Goal: Task Accomplishment & Management: Manage account settings

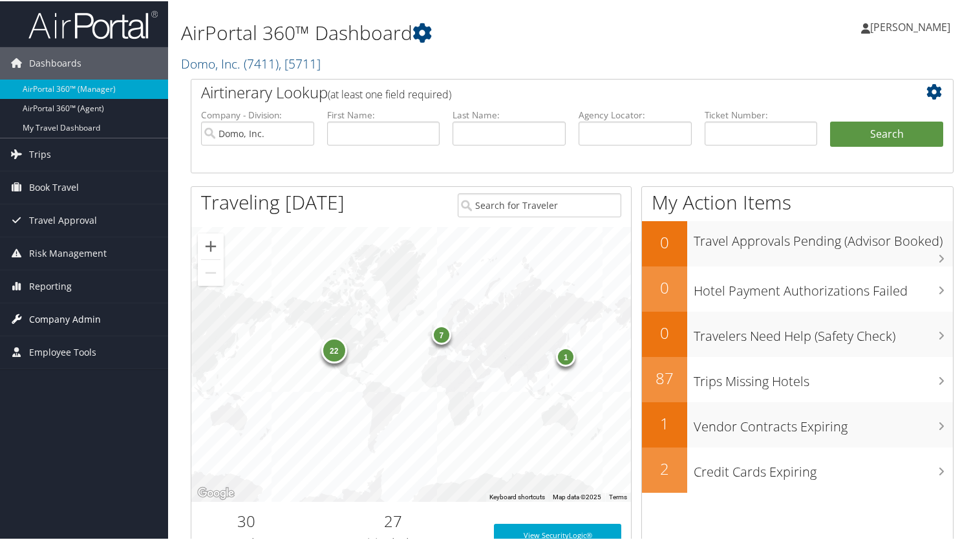
click at [44, 318] on span "Company Admin" at bounding box center [65, 318] width 72 height 32
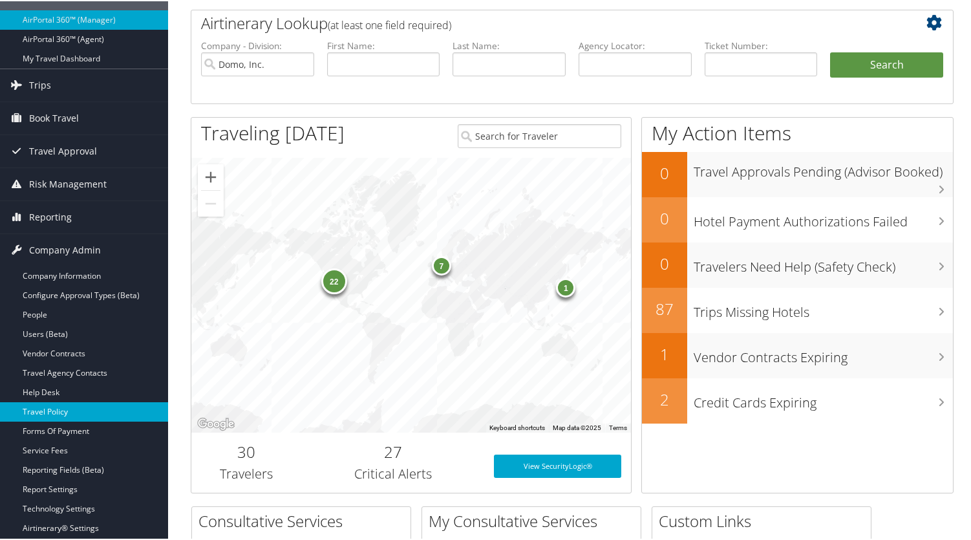
scroll to position [129, 0]
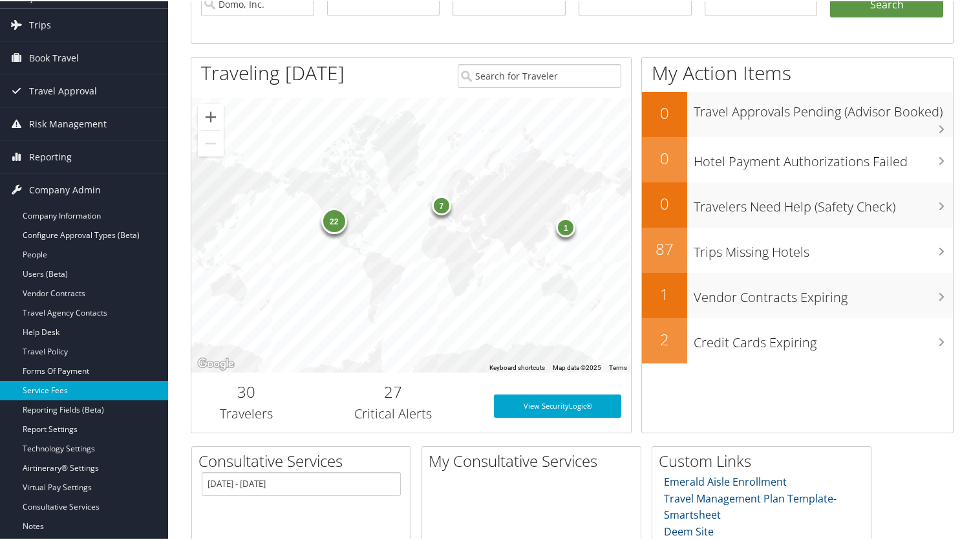
click at [53, 386] on link "Service Fees" at bounding box center [84, 388] width 168 height 19
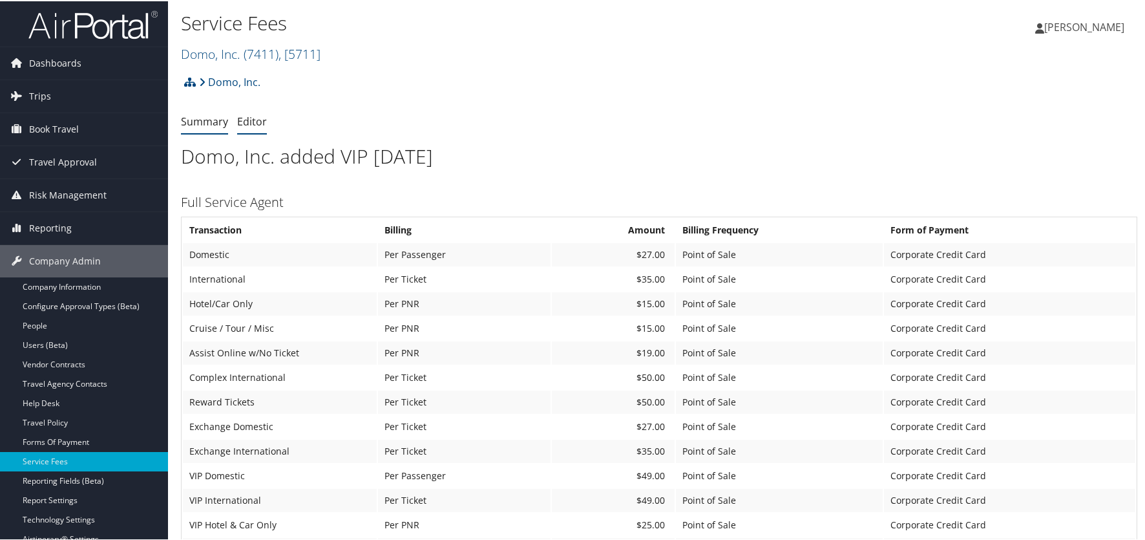
click at [246, 116] on link "Editor" at bounding box center [252, 120] width 30 height 14
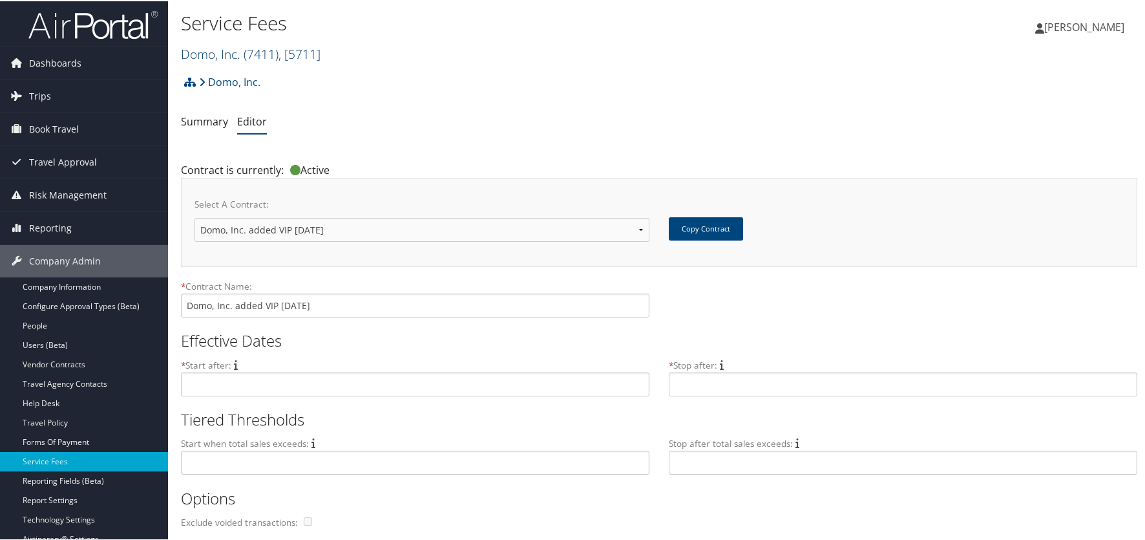
click at [204, 56] on link "Domo, Inc. ( 7411 ) , [ 5711 ]" at bounding box center [251, 52] width 140 height 17
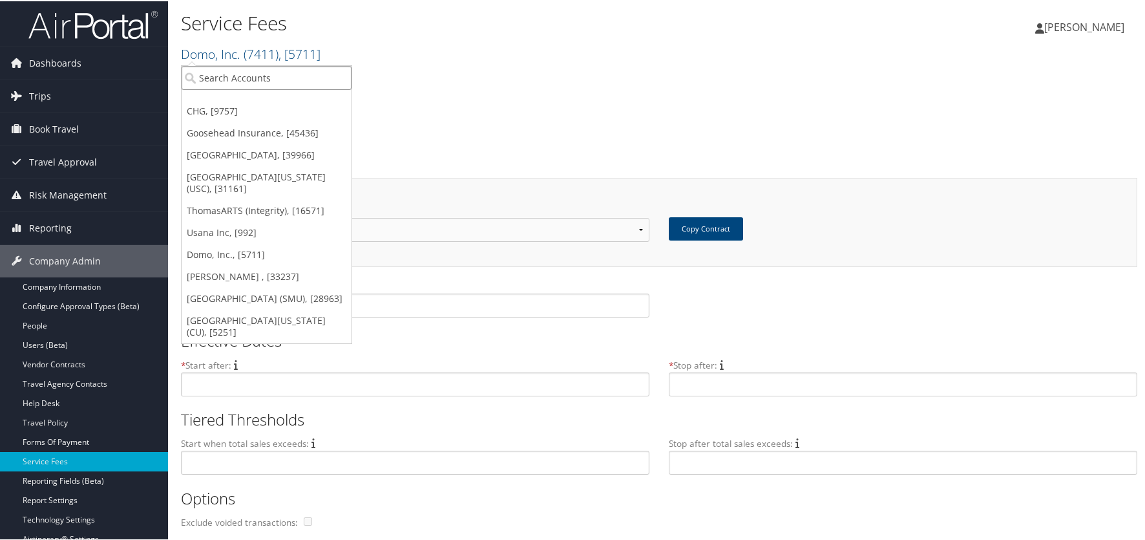
click at [220, 84] on input "search" at bounding box center [267, 77] width 170 height 24
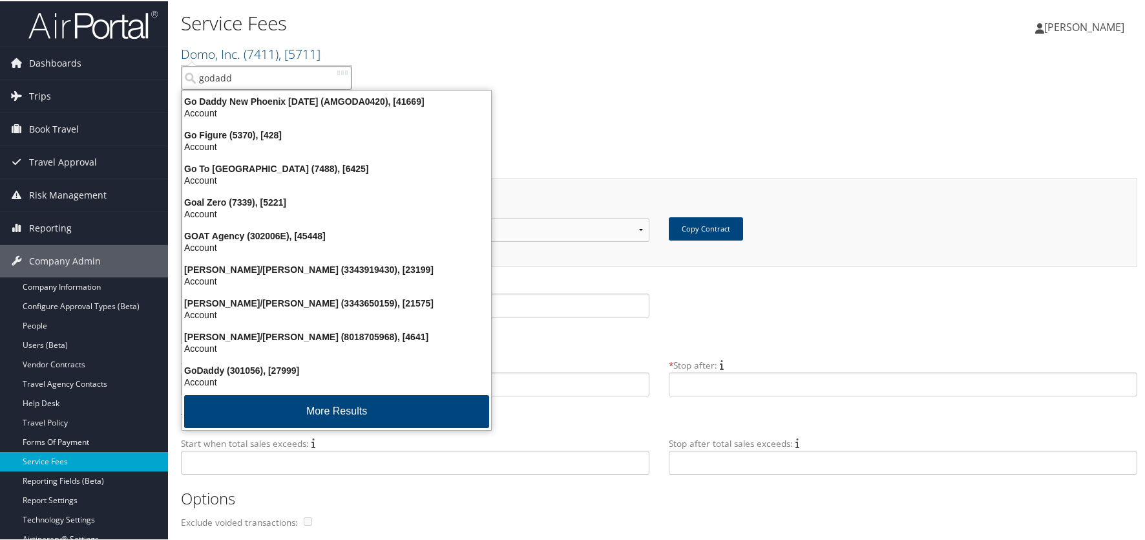
type input "godaddy"
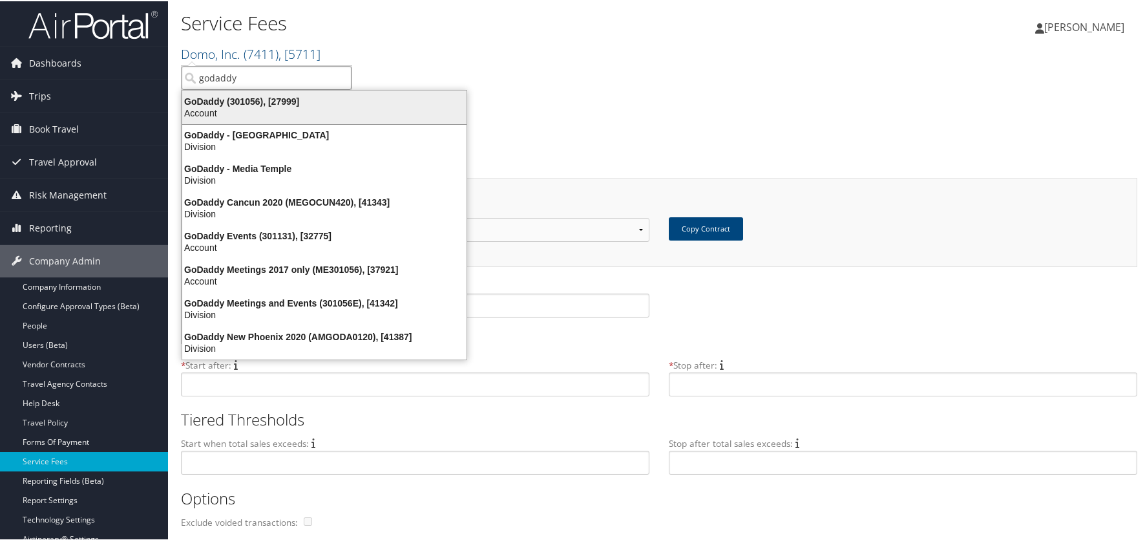
click at [212, 100] on div "GoDaddy (301056), [27999]" at bounding box center [324, 100] width 300 height 12
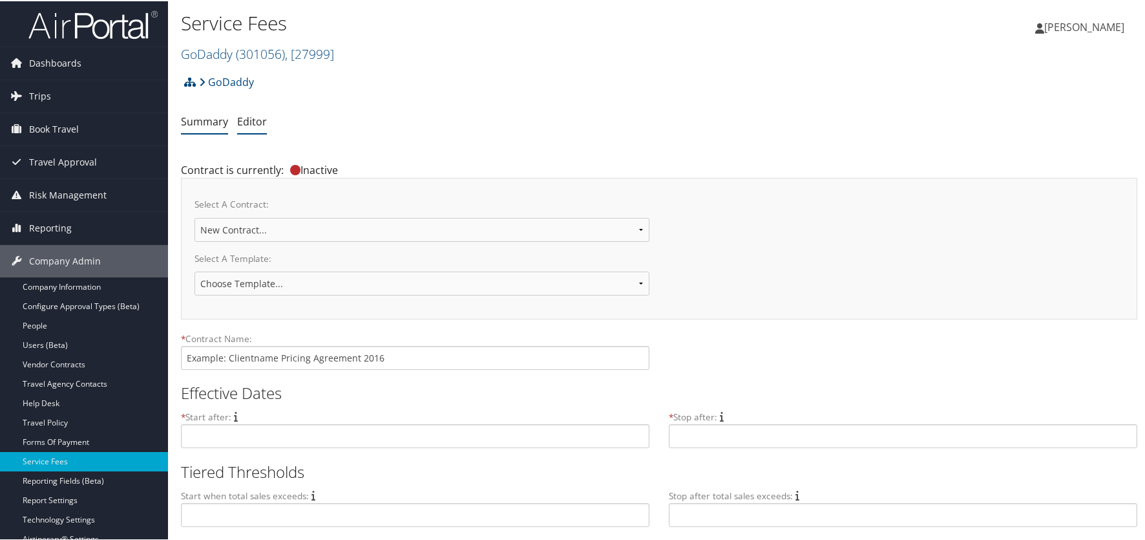
click at [215, 124] on link "Summary" at bounding box center [204, 120] width 47 height 14
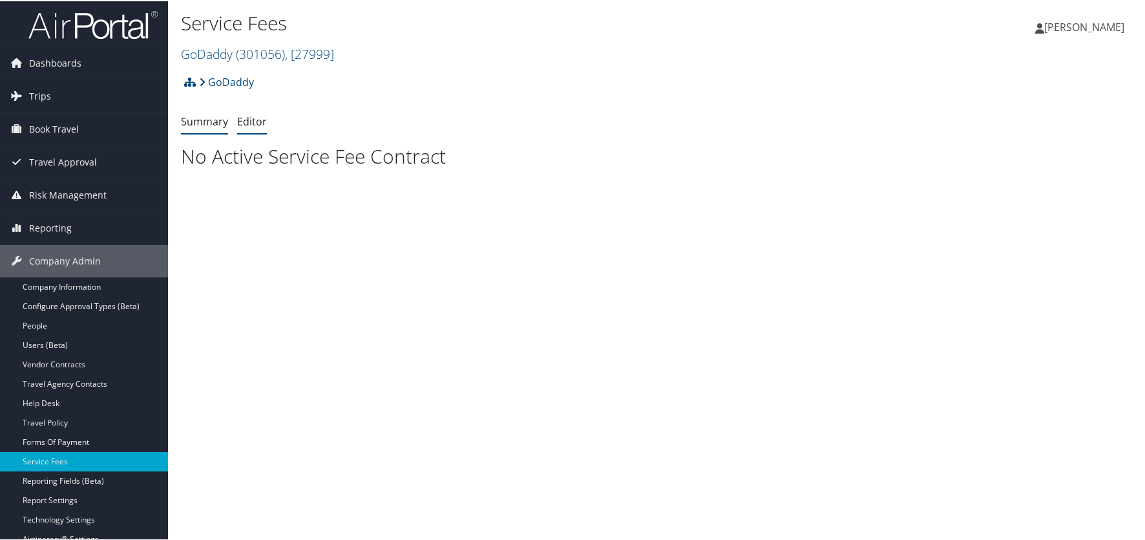
click at [246, 119] on link "Editor" at bounding box center [252, 120] width 30 height 14
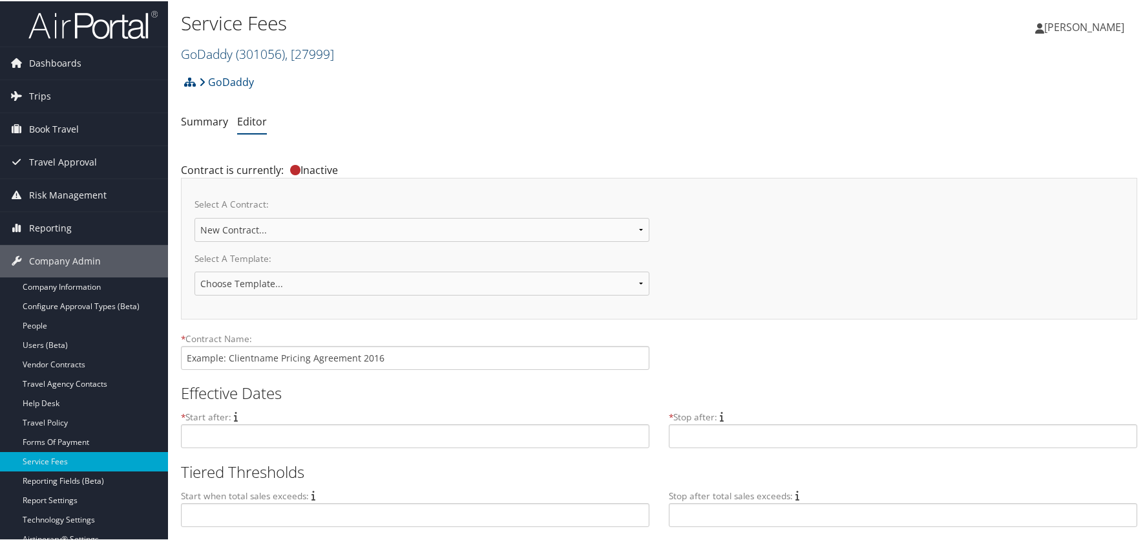
click at [211, 54] on link "GoDaddy ( 301056 ) , [ 27999 ]" at bounding box center [257, 52] width 153 height 17
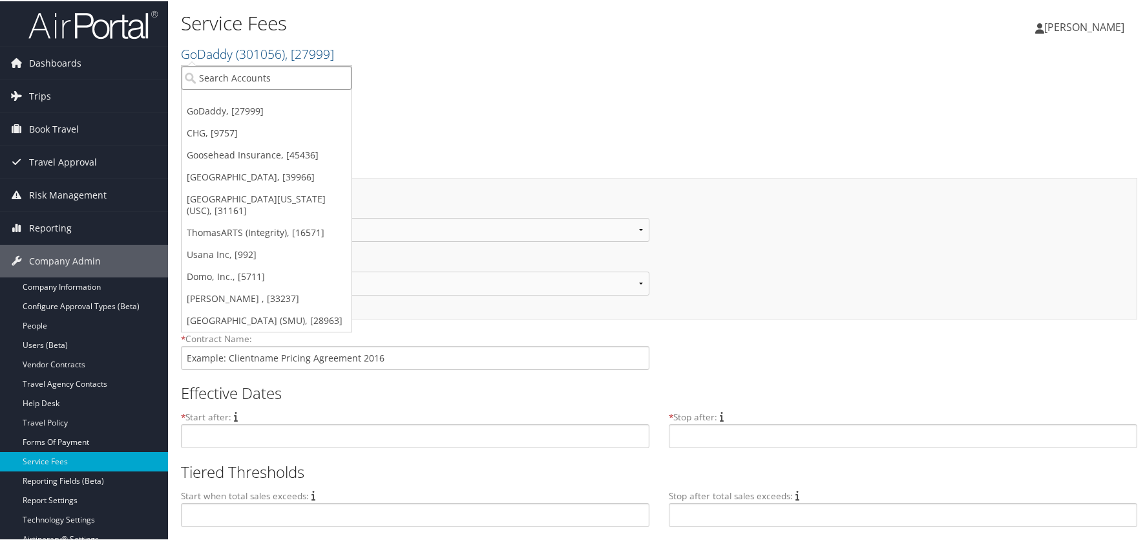
click at [215, 79] on input "search" at bounding box center [267, 77] width 170 height 24
type input "Nice"
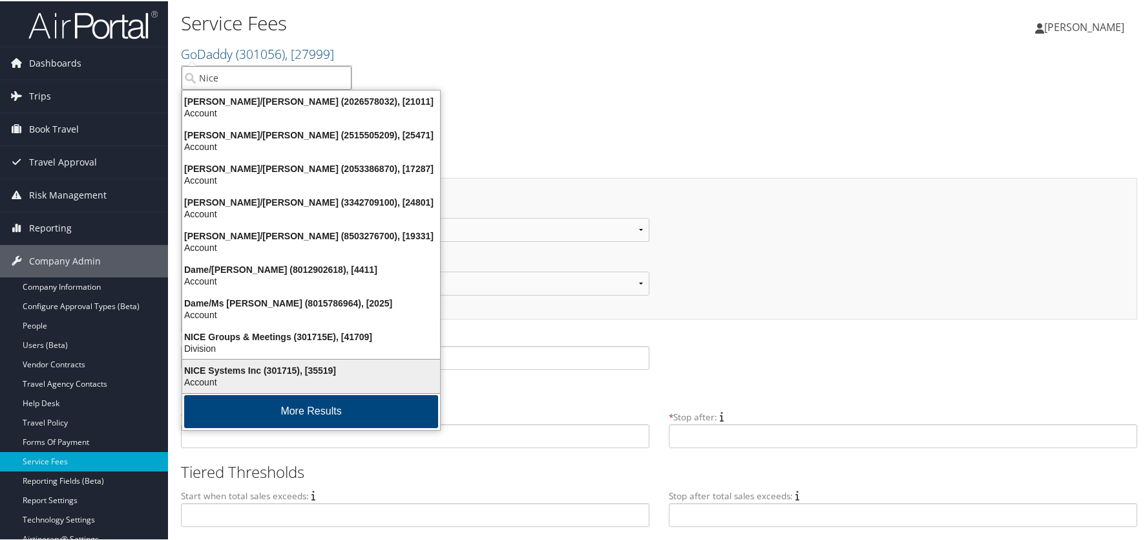
click at [241, 368] on div "NICE Systems Inc (301715), [35519]" at bounding box center [310, 369] width 273 height 12
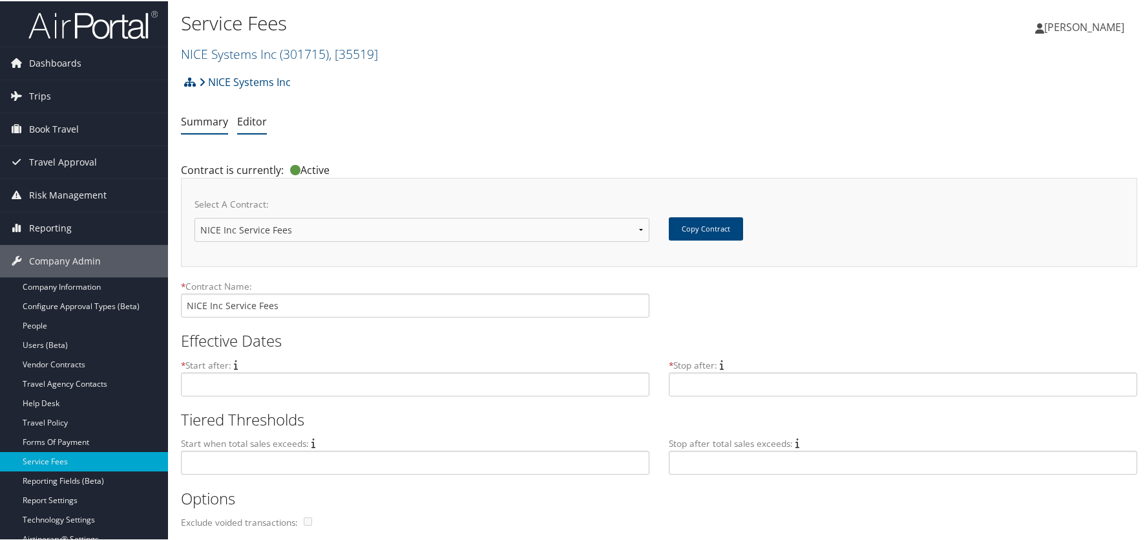
click at [213, 124] on link "Summary" at bounding box center [204, 120] width 47 height 14
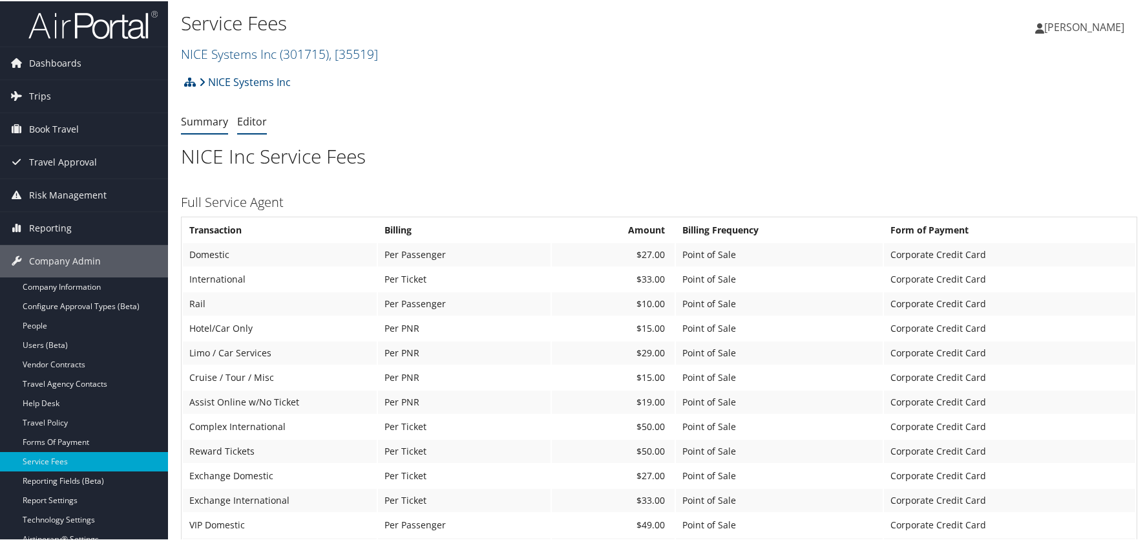
click at [244, 121] on link "Editor" at bounding box center [252, 120] width 30 height 14
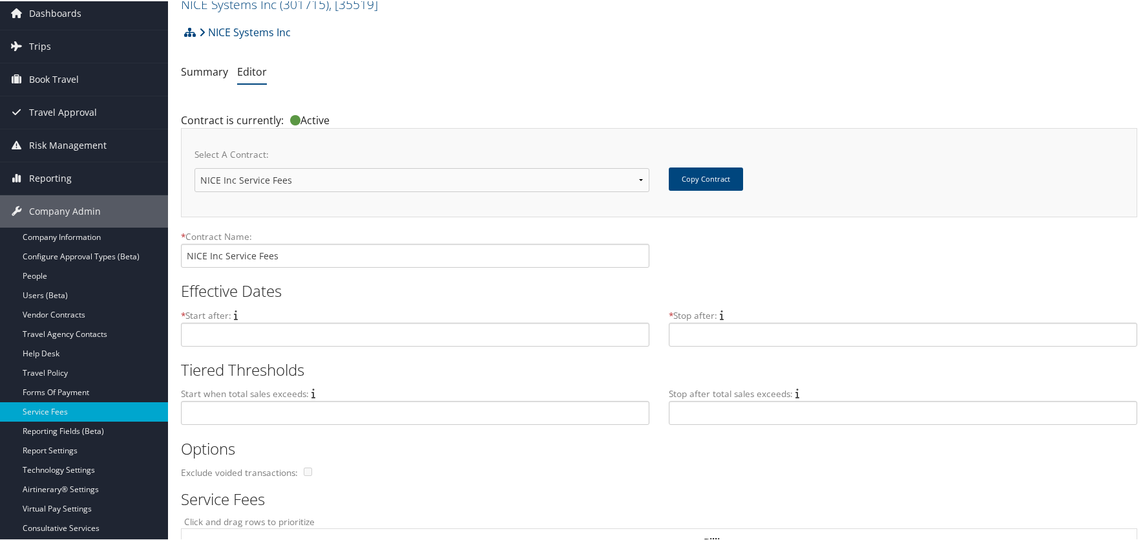
scroll to position [65, 0]
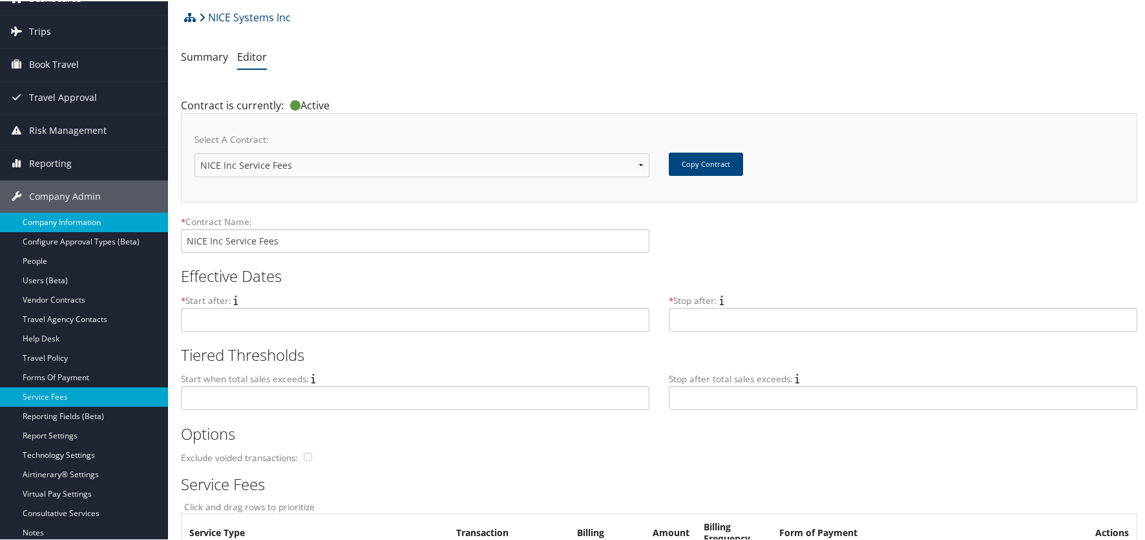
click at [34, 216] on link "Company Information" at bounding box center [84, 220] width 168 height 19
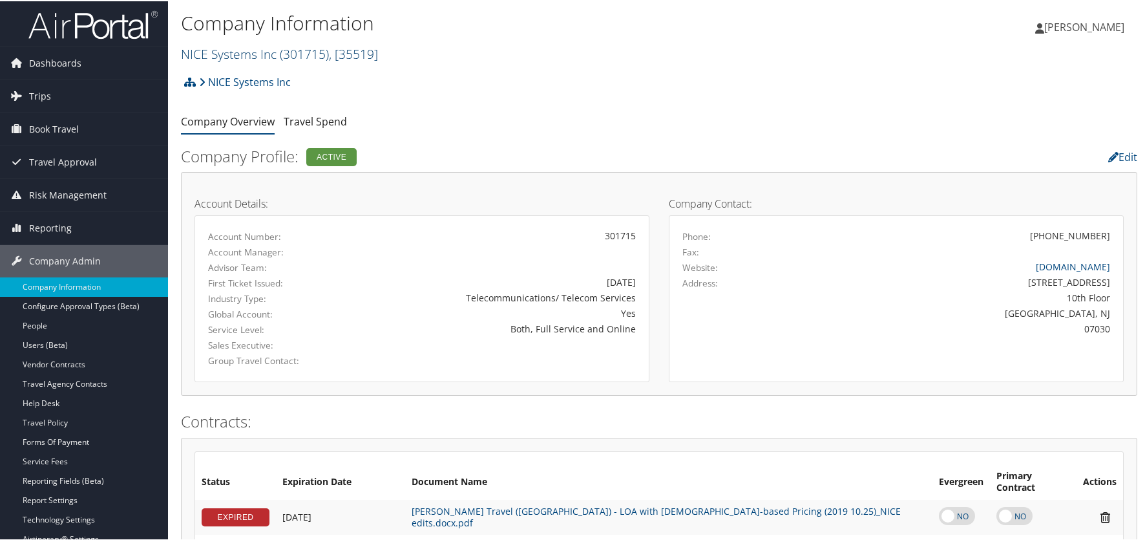
click at [246, 56] on link "NICE Systems Inc ( 301715 ) , [ 35519 ]" at bounding box center [279, 52] width 197 height 17
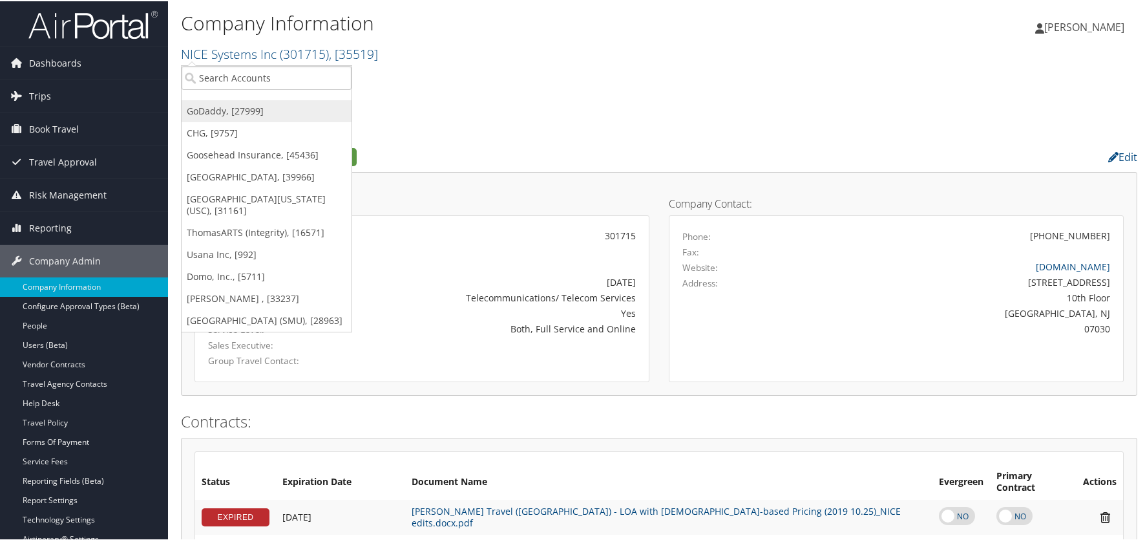
click at [218, 107] on link "GoDaddy, [27999]" at bounding box center [267, 110] width 170 height 22
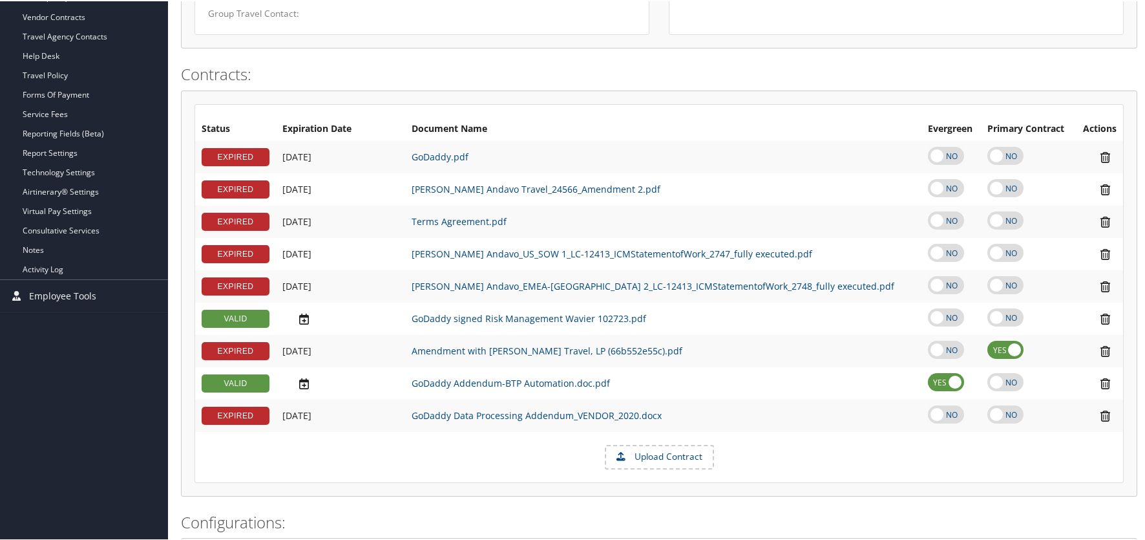
scroll to position [452, 0]
